Goal: Information Seeking & Learning: Learn about a topic

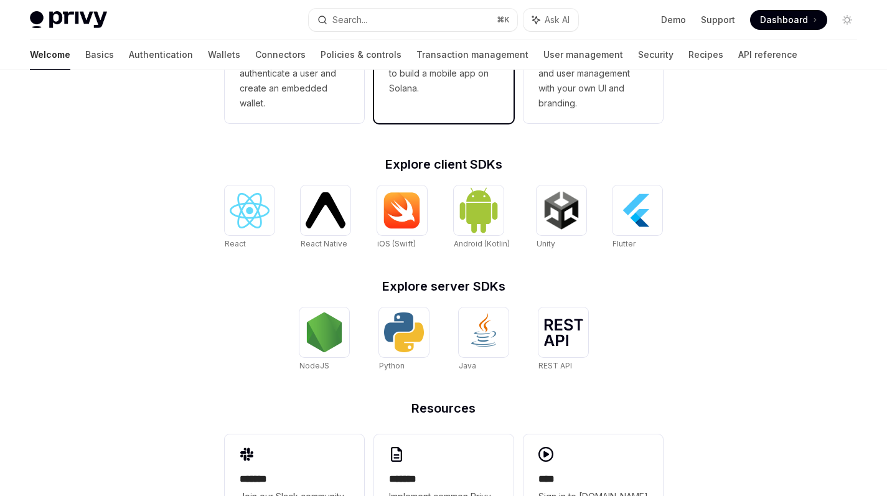
scroll to position [494, 0]
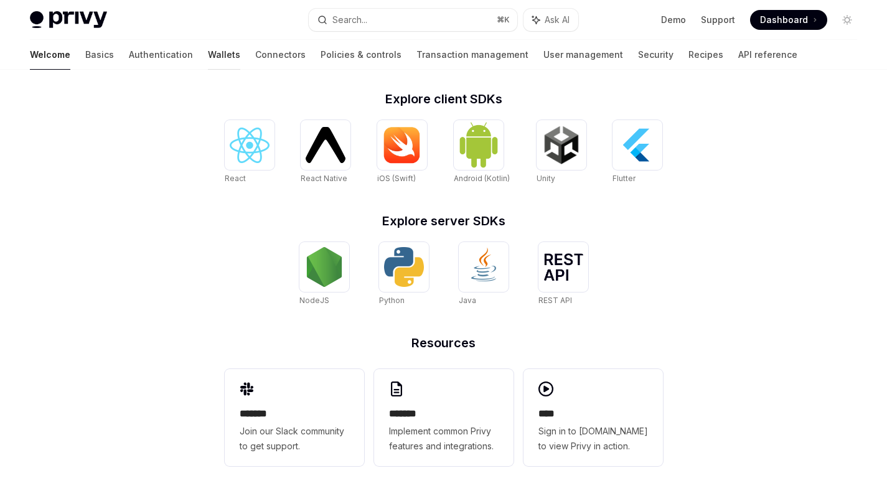
click at [208, 55] on link "Wallets" at bounding box center [224, 55] width 32 height 30
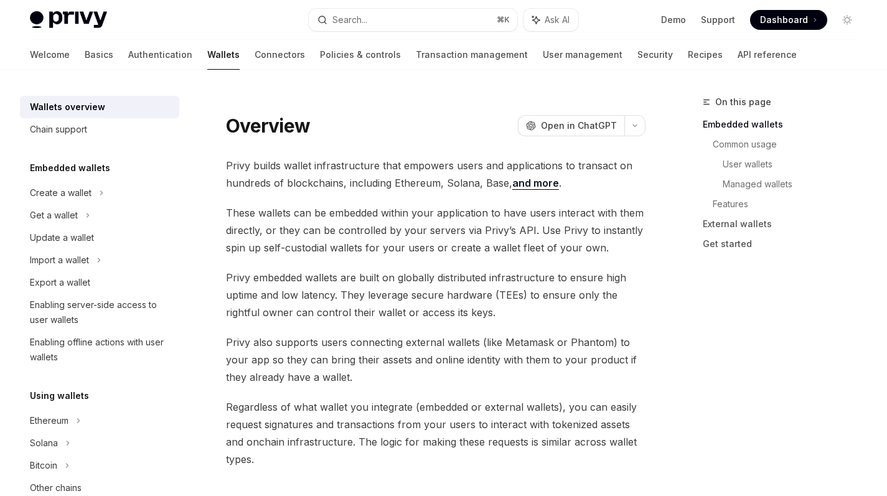
scroll to position [103, 0]
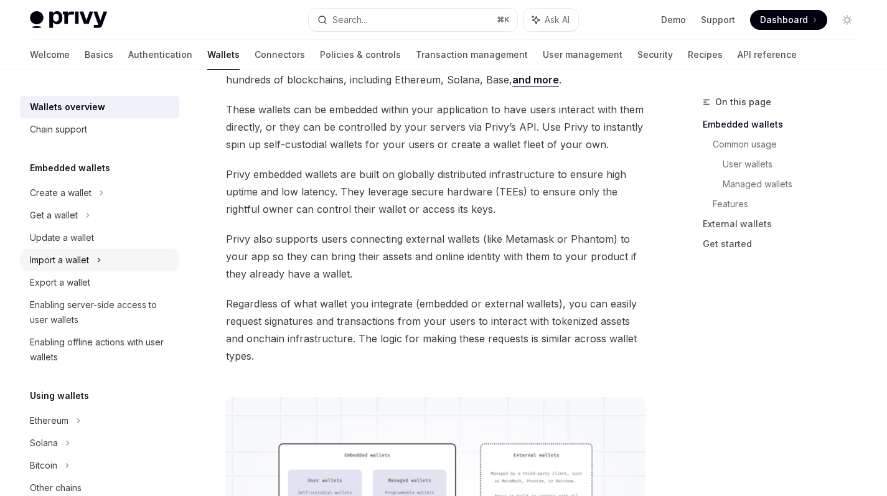
click at [85, 260] on div "Import a wallet" at bounding box center [59, 260] width 59 height 15
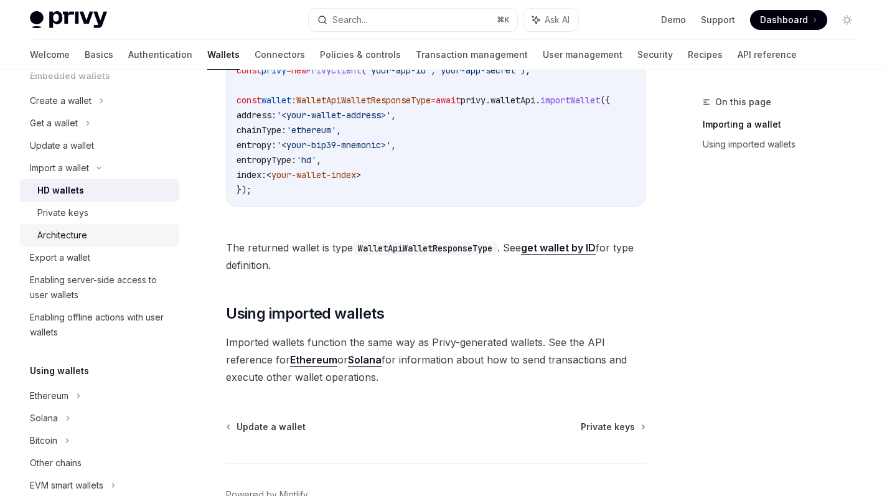
scroll to position [234, 0]
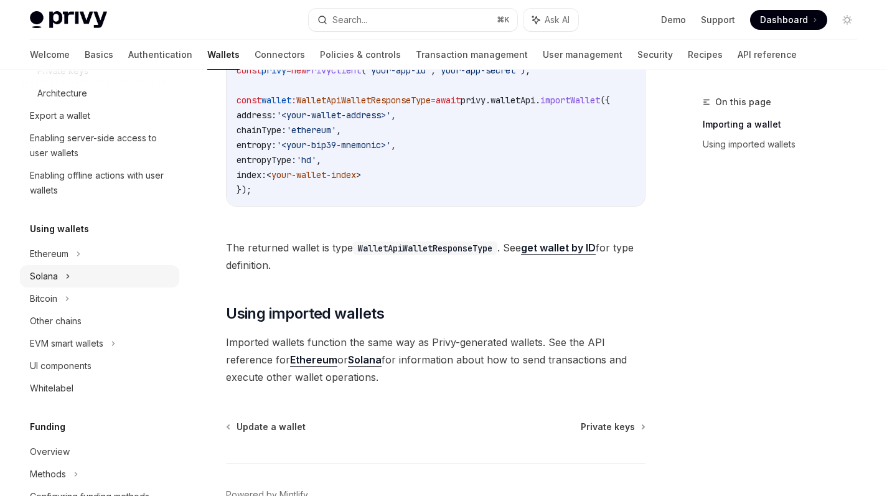
click at [75, 276] on div "Solana" at bounding box center [99, 276] width 159 height 22
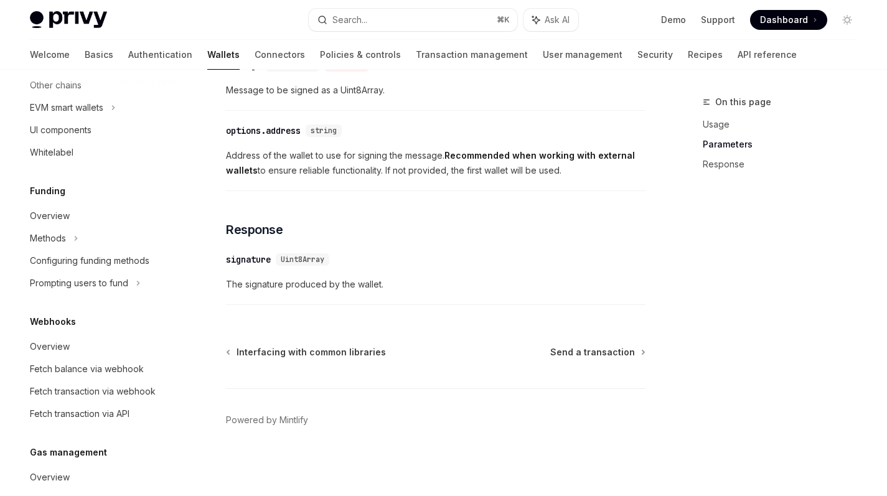
scroll to position [495, 0]
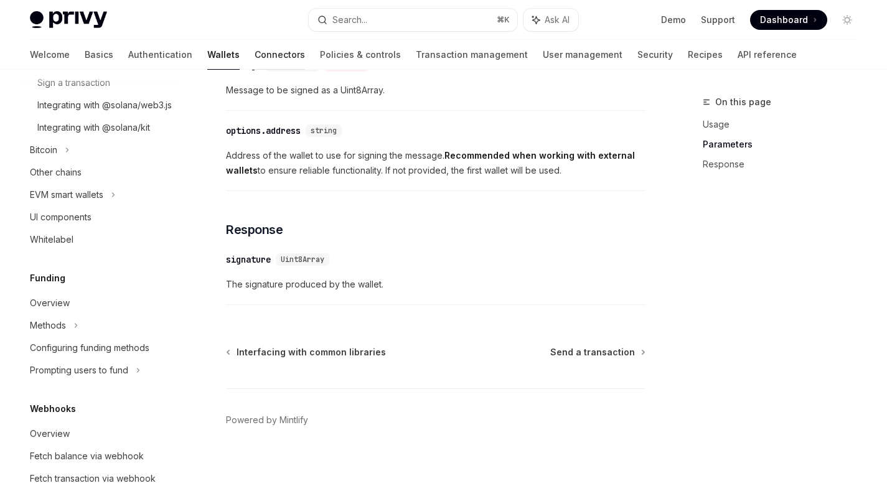
click at [255, 55] on link "Connectors" at bounding box center [280, 55] width 50 height 30
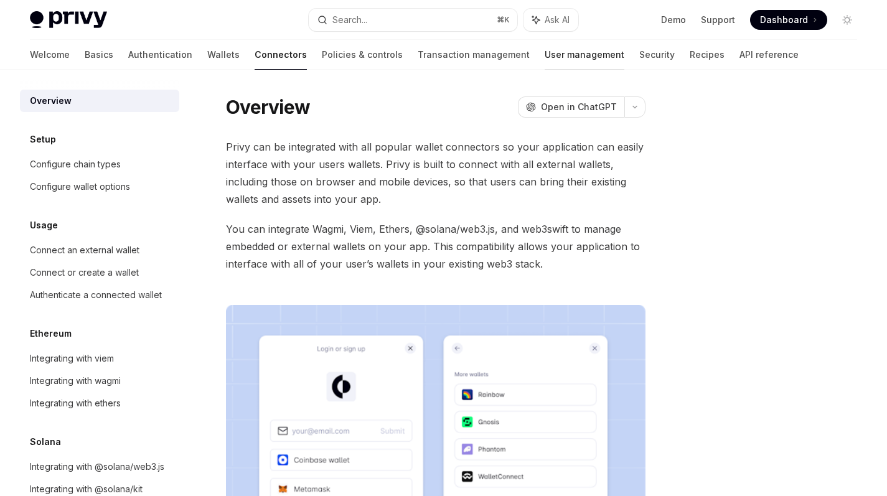
click at [545, 54] on link "User management" at bounding box center [585, 55] width 80 height 30
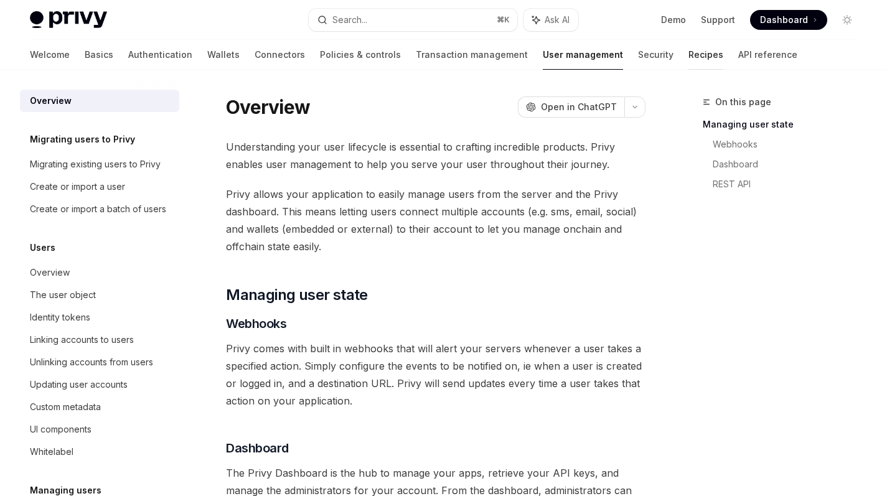
click at [689, 62] on link "Recipes" at bounding box center [706, 55] width 35 height 30
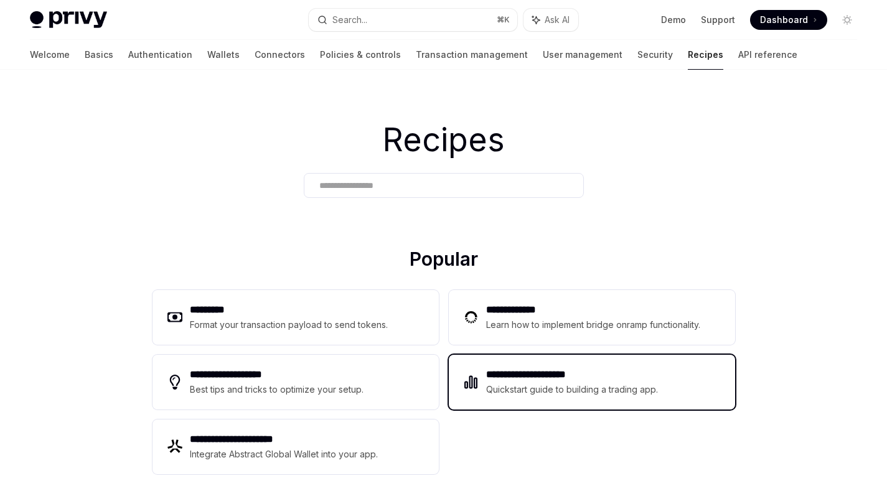
click at [512, 386] on div "Quickstart guide to building a trading app." at bounding box center [572, 389] width 172 height 15
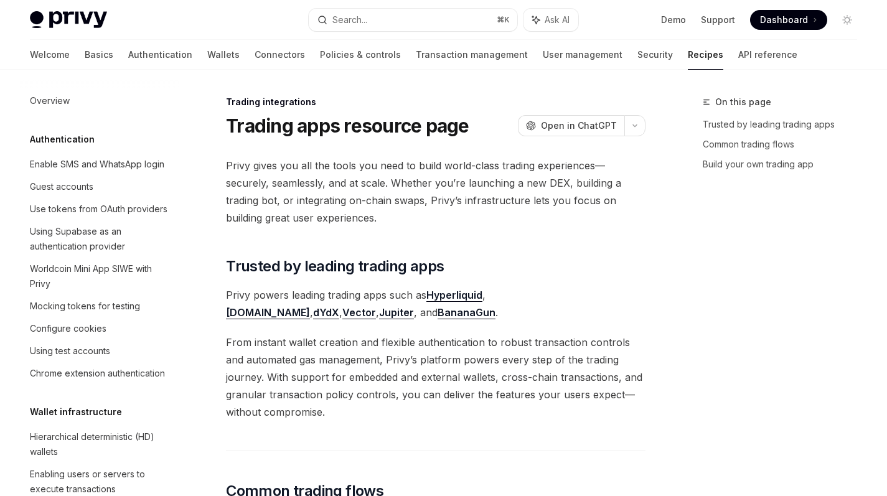
type textarea "*"
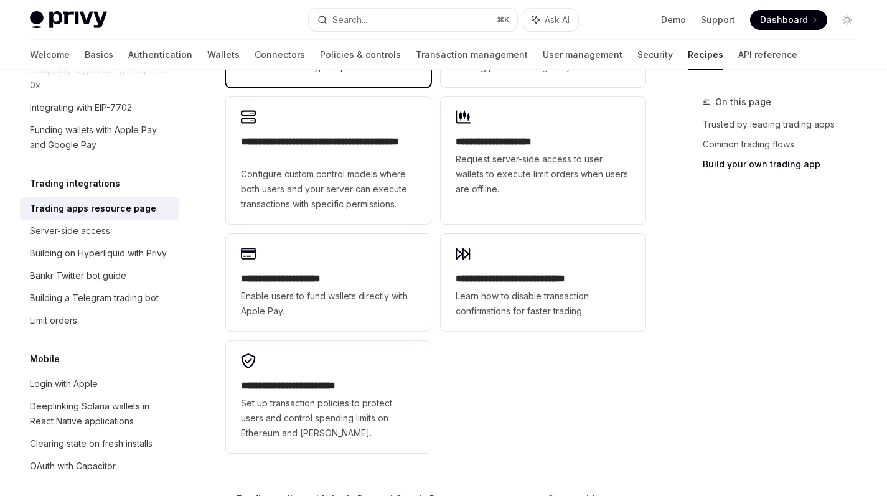
scroll to position [964, 0]
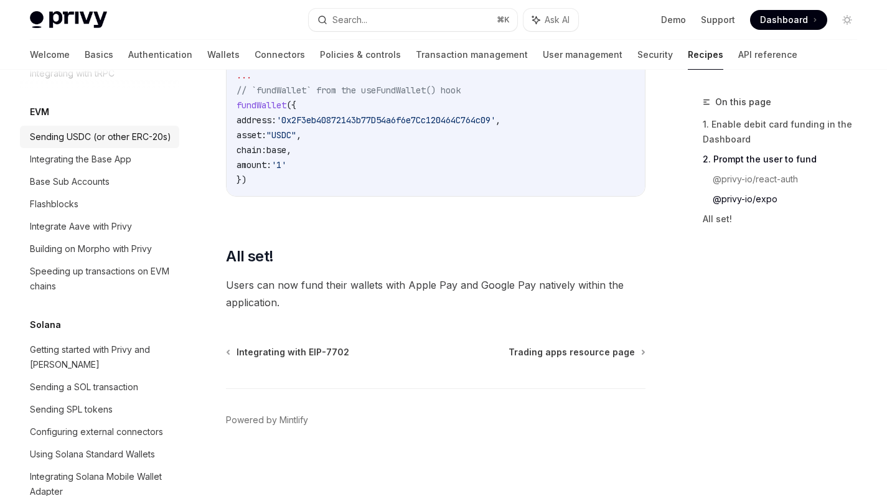
scroll to position [1982, 0]
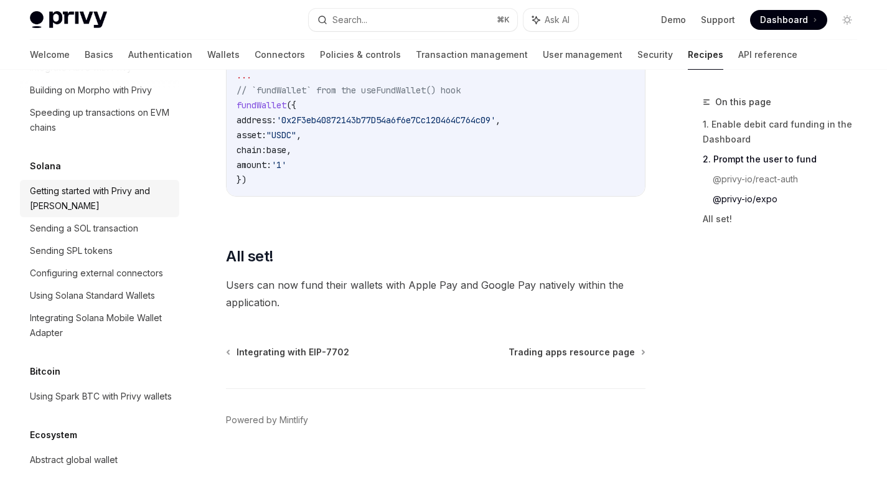
click at [131, 214] on div "Getting started with Privy and [PERSON_NAME]" at bounding box center [101, 199] width 142 height 30
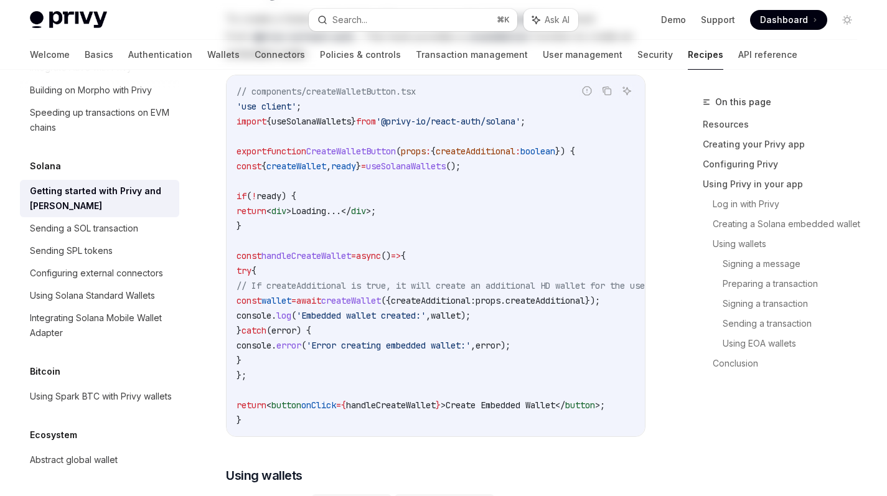
type textarea "*"
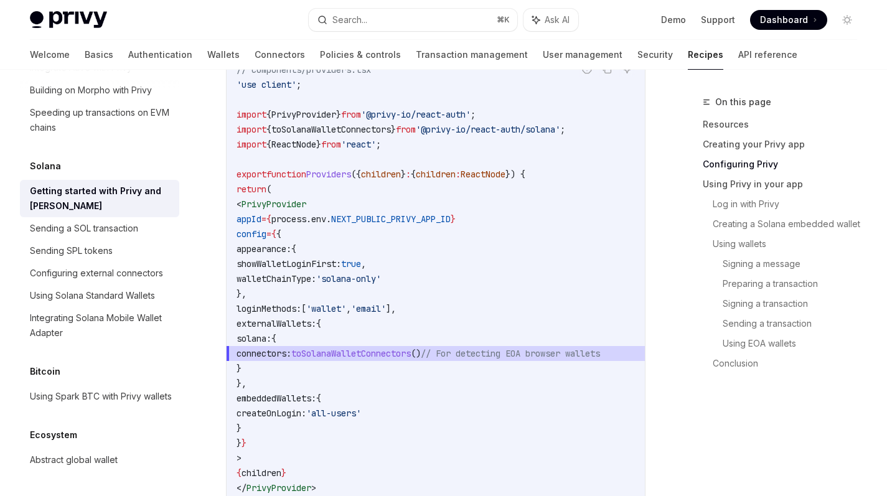
scroll to position [2050, 0]
